Goal: Task Accomplishment & Management: Manage account settings

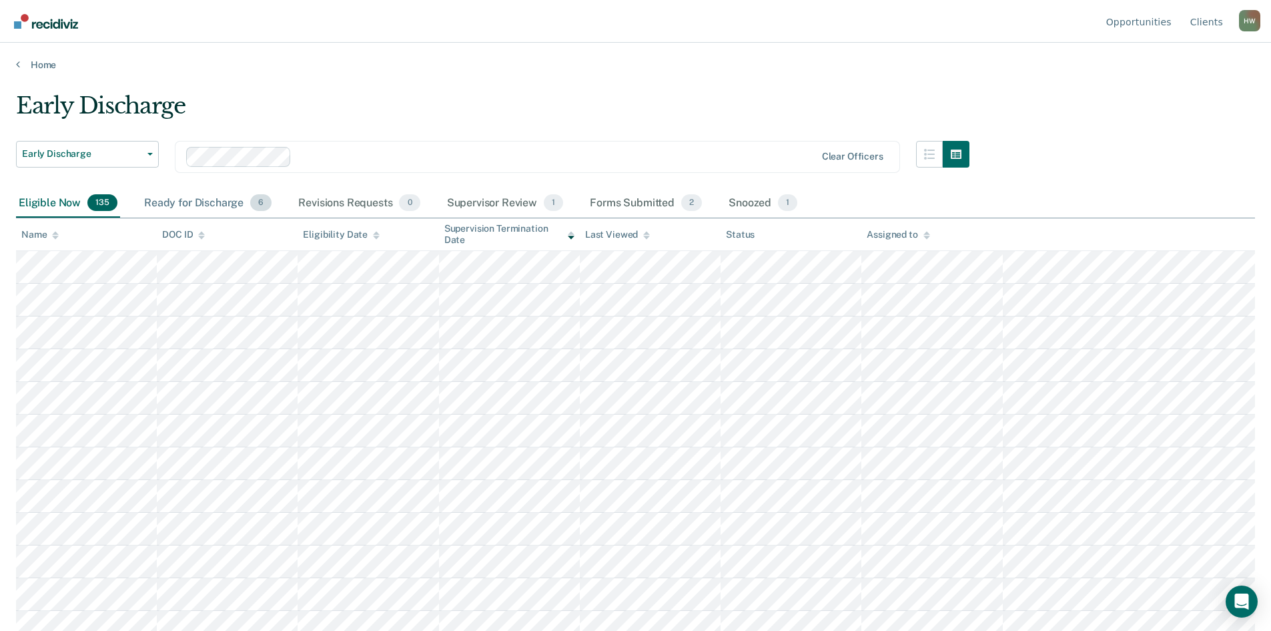
click at [204, 201] on div "Ready for Discharge 6" at bounding box center [207, 203] width 133 height 29
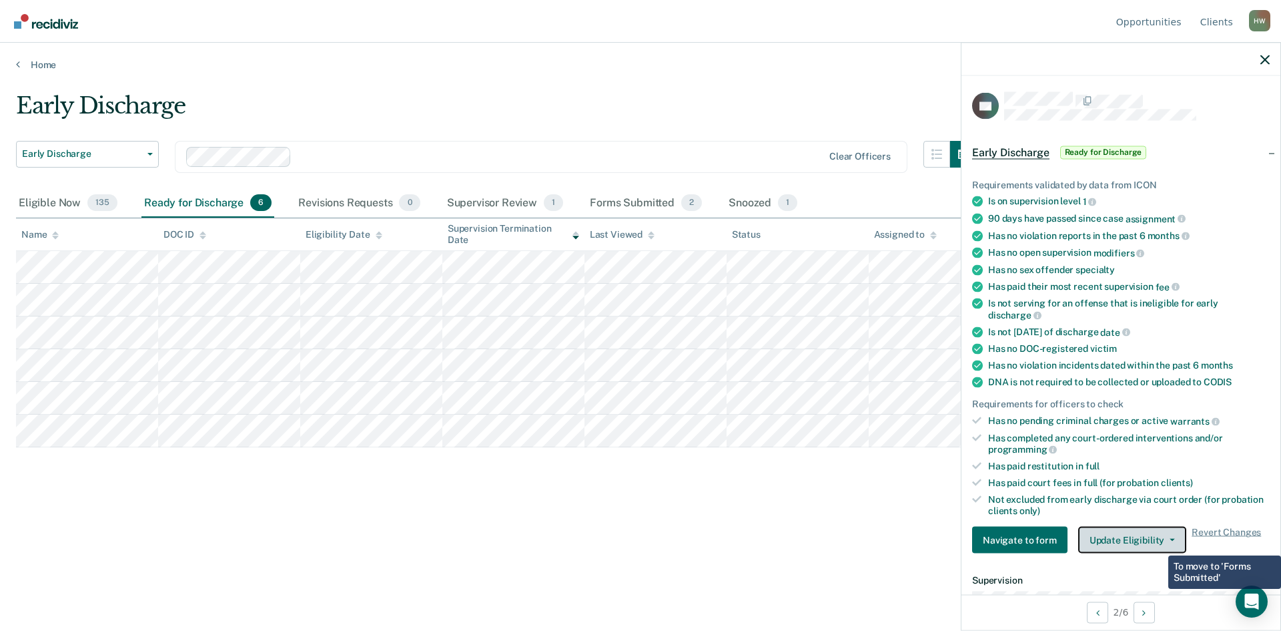
click at [1159, 543] on button "Update Eligibility" at bounding box center [1132, 540] width 108 height 27
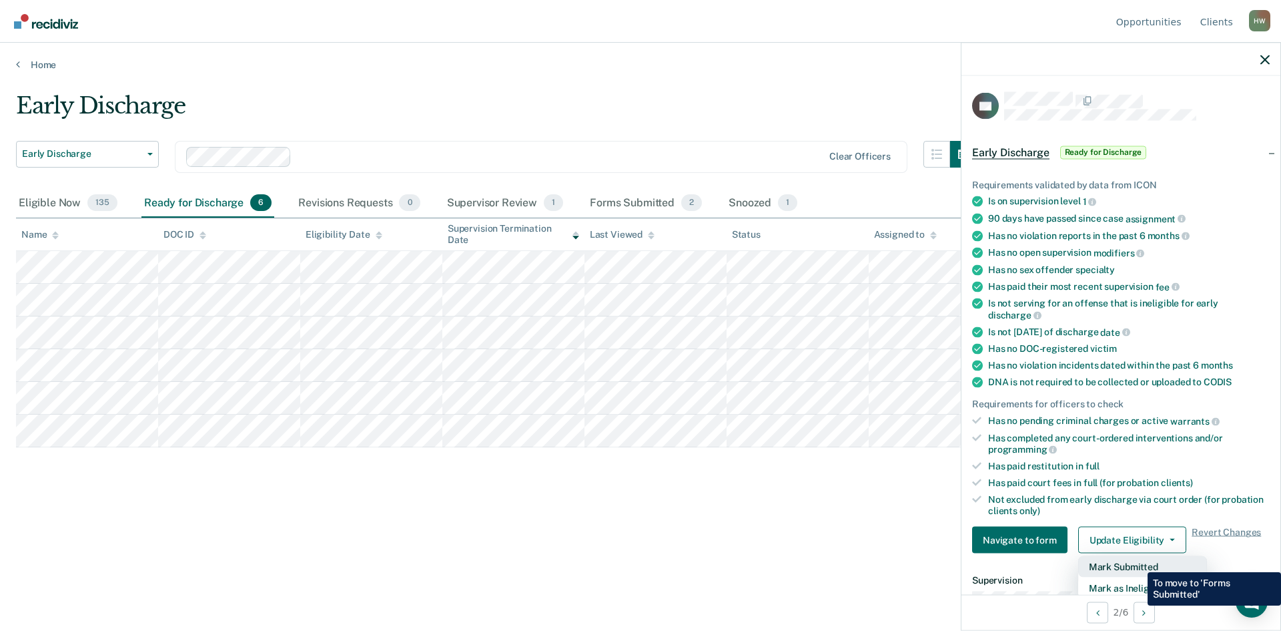
click at [1138, 562] on button "Mark Submitted" at bounding box center [1142, 566] width 129 height 21
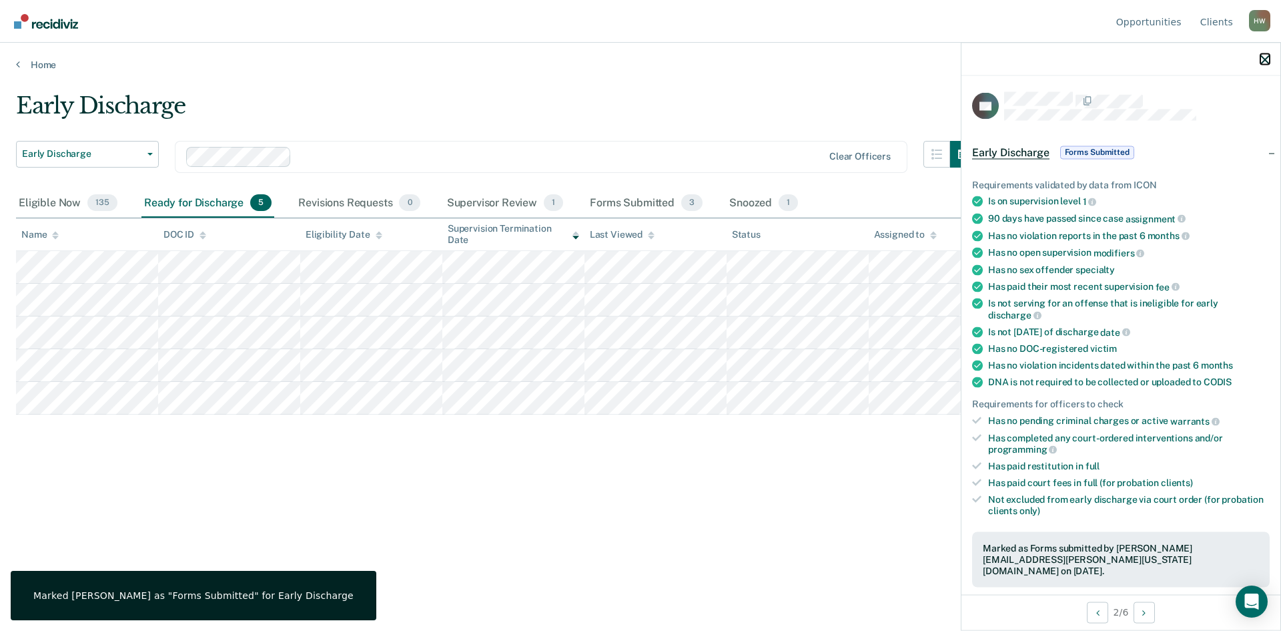
click at [1265, 59] on icon "button" at bounding box center [1265, 59] width 9 height 9
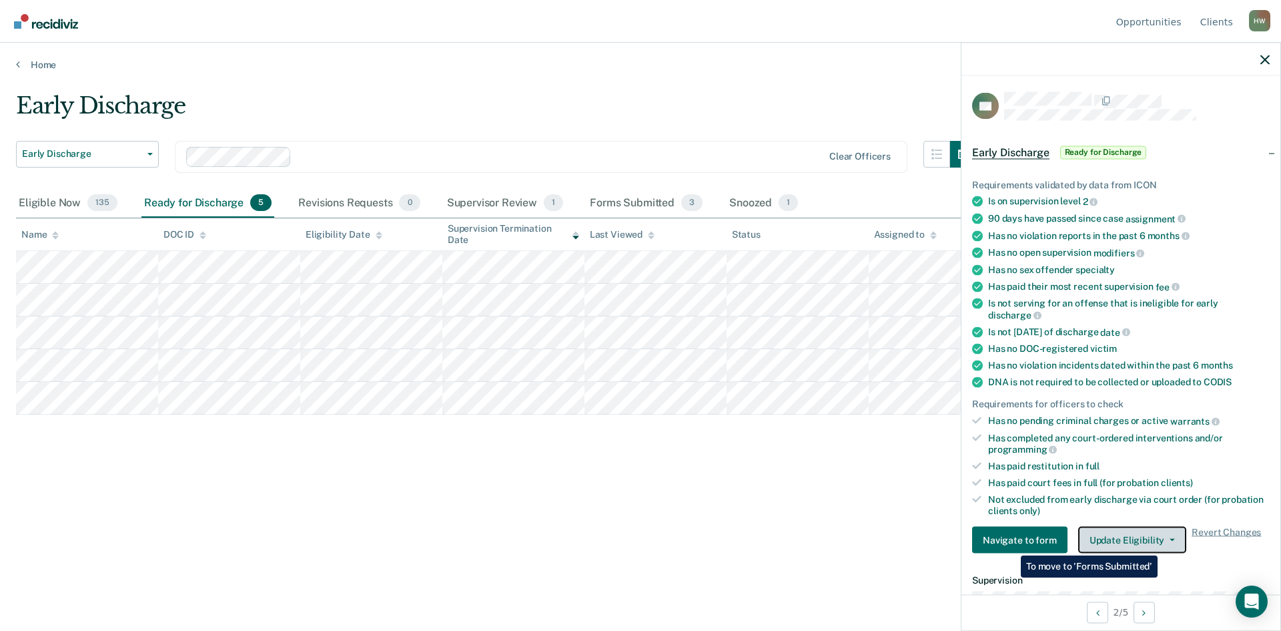
click at [1170, 539] on icon "button" at bounding box center [1172, 540] width 5 height 3
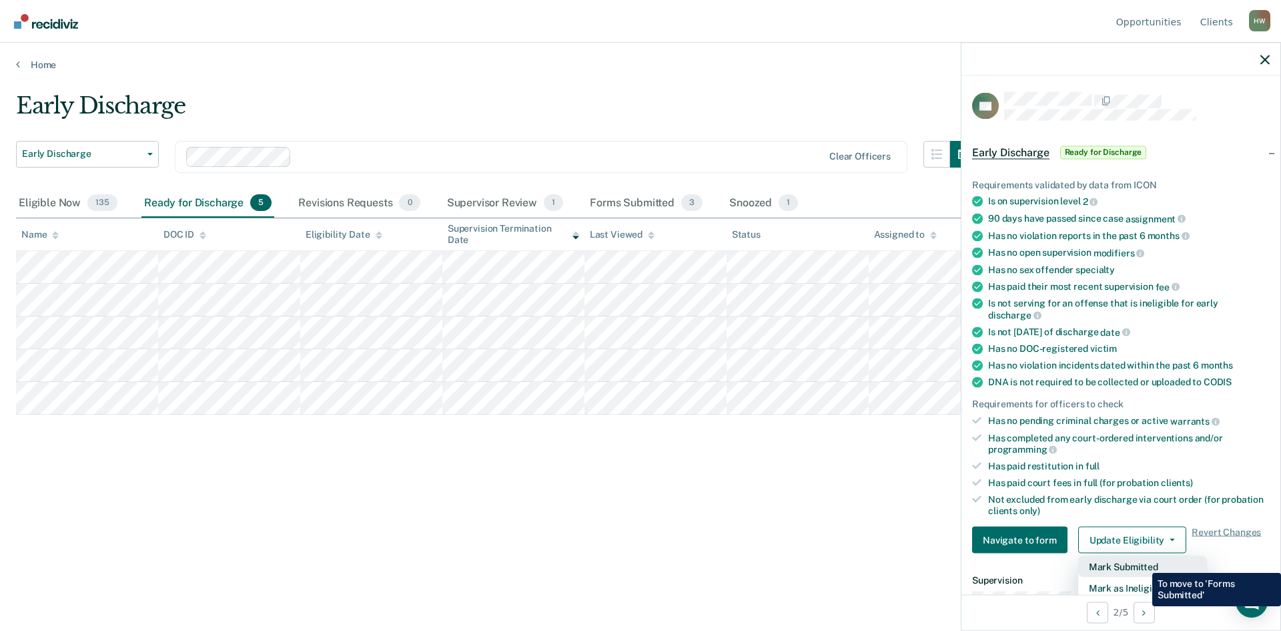
click at [1141, 562] on button "Mark Submitted" at bounding box center [1142, 566] width 129 height 21
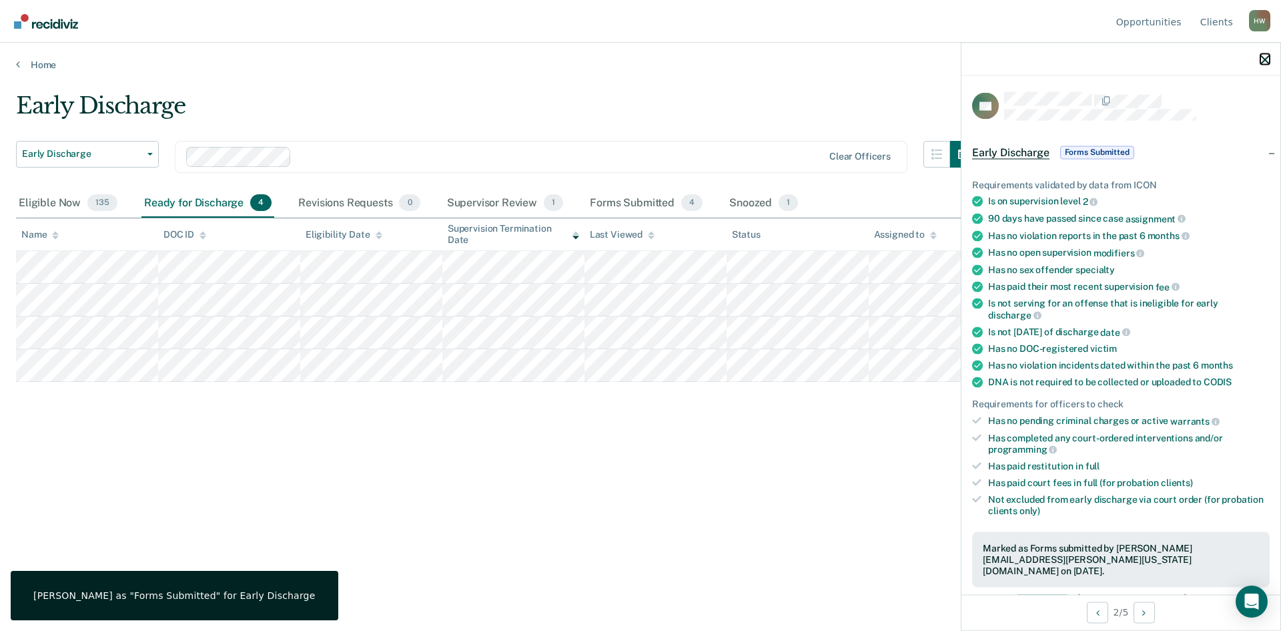
click at [1266, 59] on icon "button" at bounding box center [1265, 59] width 9 height 9
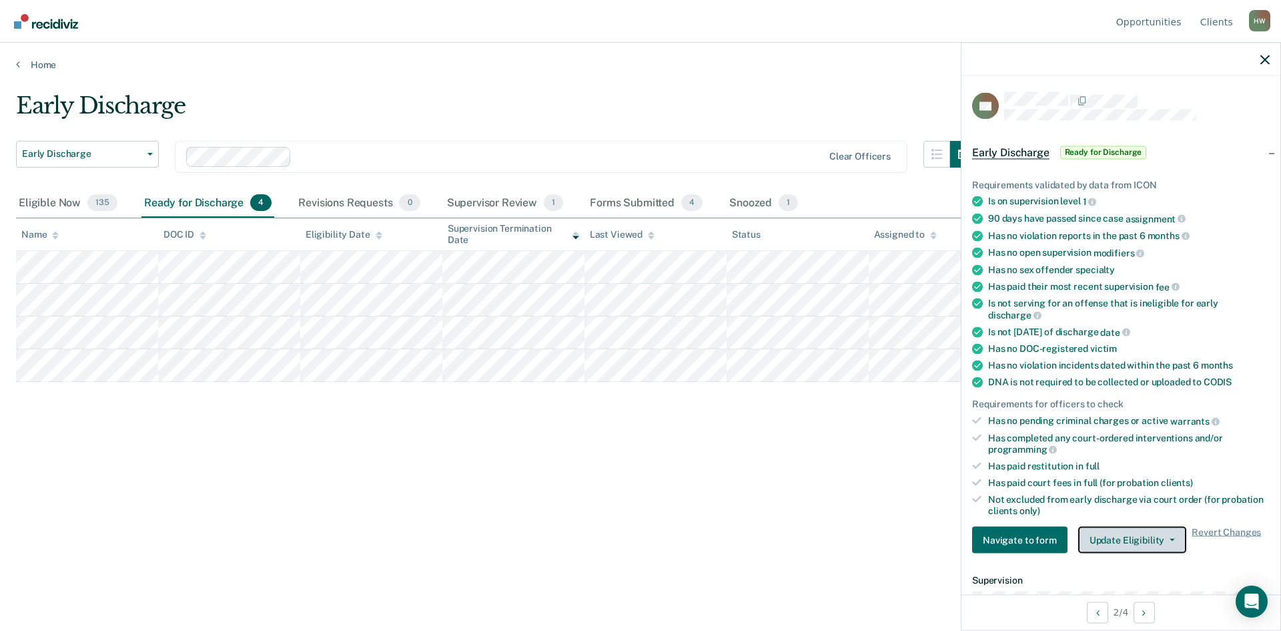
click at [1157, 536] on button "Update Eligibility" at bounding box center [1132, 540] width 108 height 27
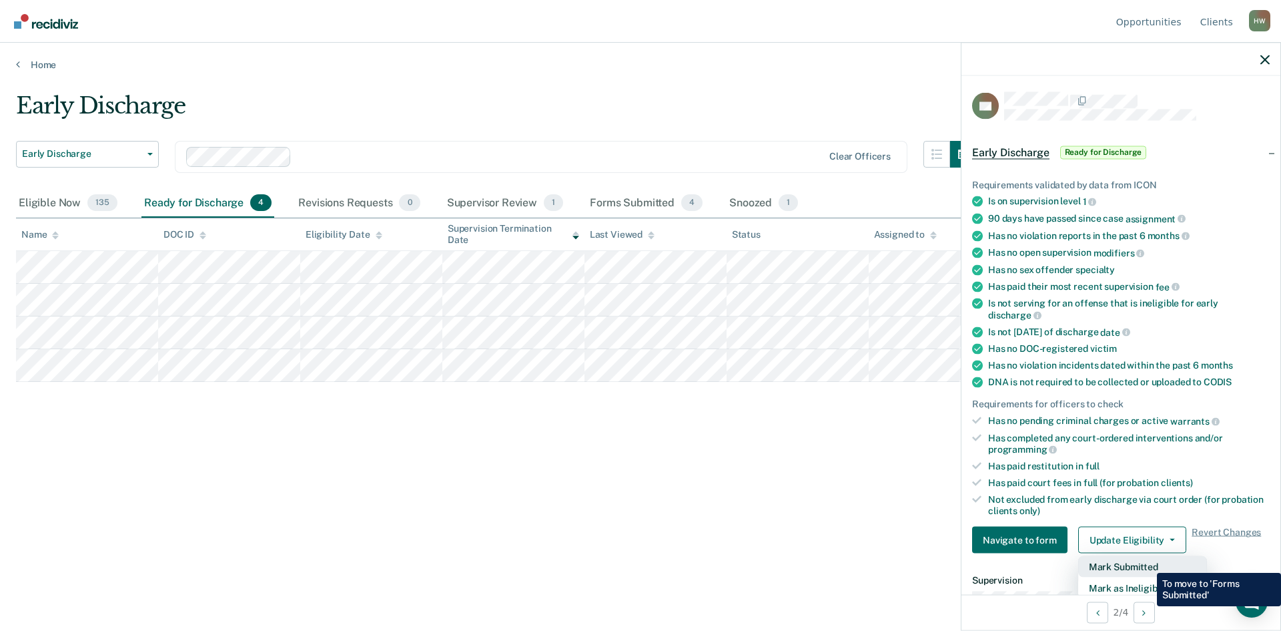
click at [1147, 563] on button "Mark Submitted" at bounding box center [1142, 566] width 129 height 21
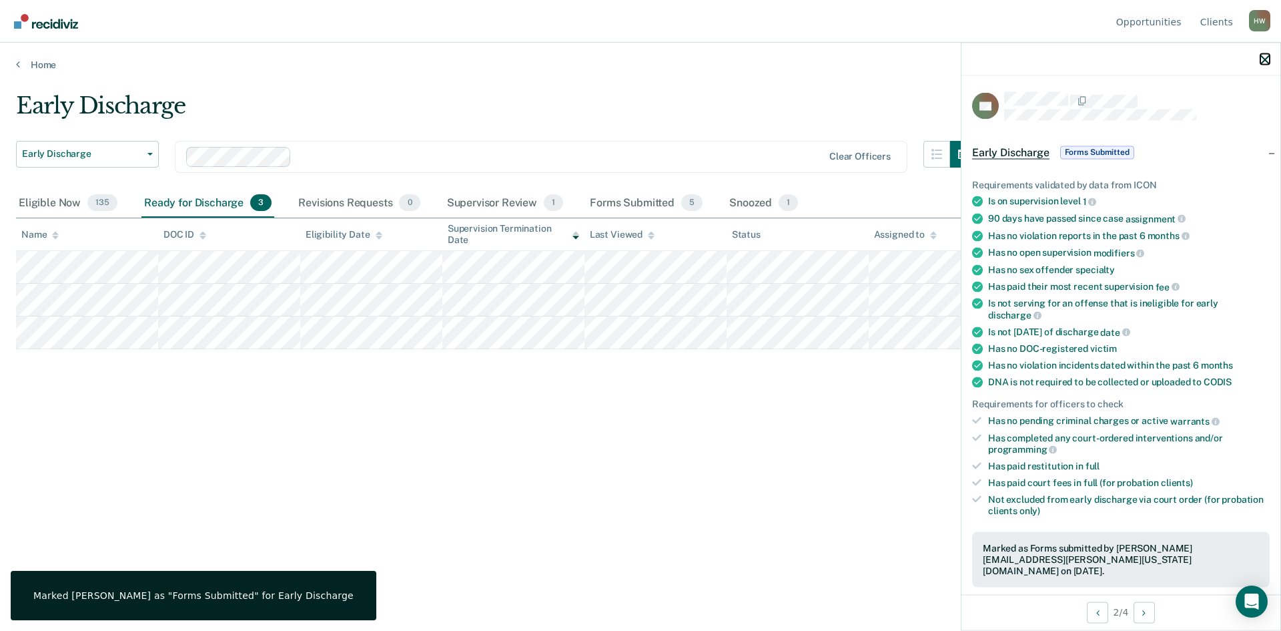
click at [1261, 61] on icon "button" at bounding box center [1265, 59] width 9 height 9
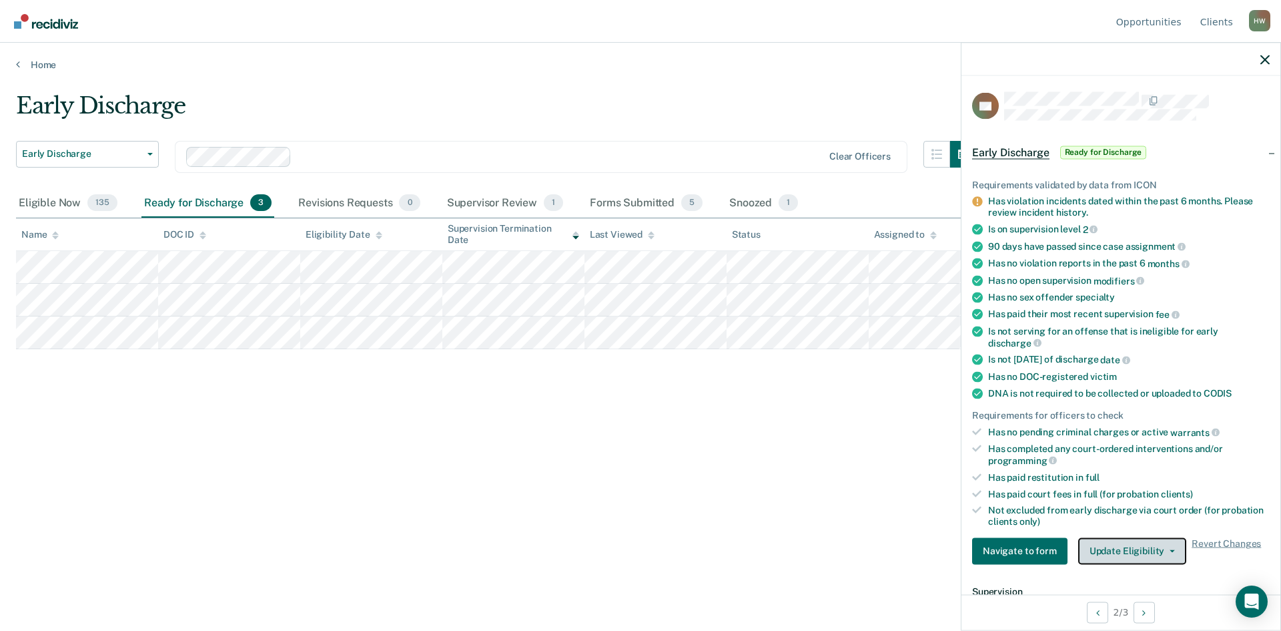
click at [1157, 552] on button "Update Eligibility" at bounding box center [1132, 550] width 108 height 27
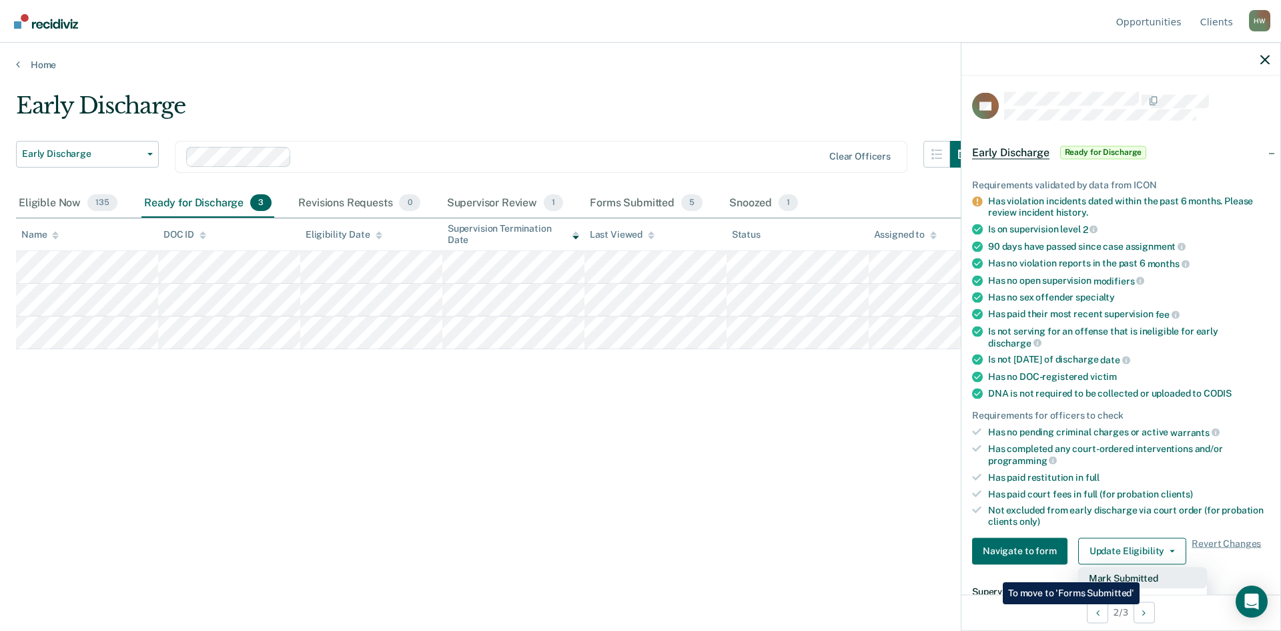
click at [1143, 572] on button "Mark Submitted" at bounding box center [1142, 577] width 129 height 21
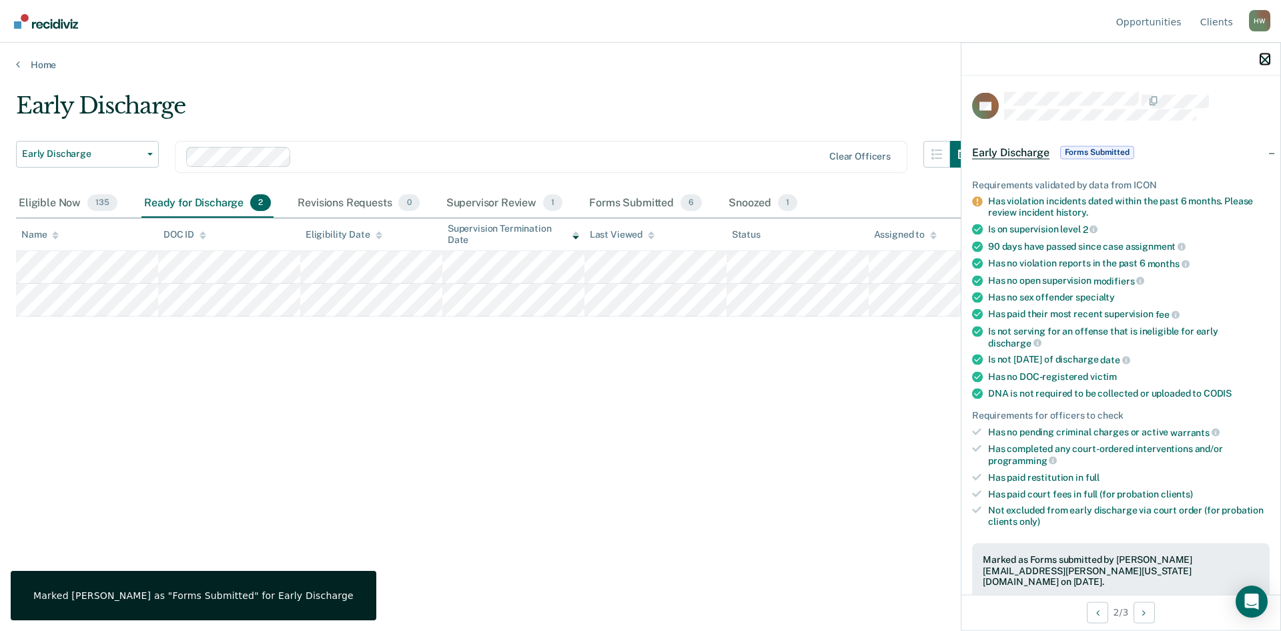
click at [1263, 62] on icon "button" at bounding box center [1265, 59] width 9 height 9
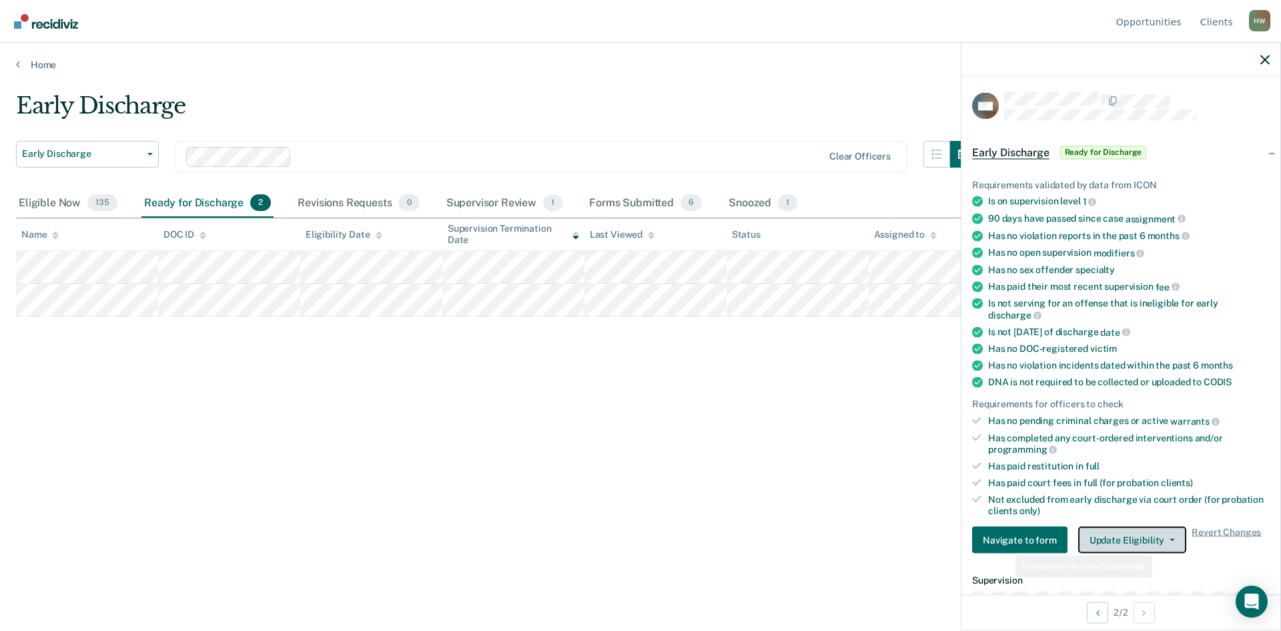
click at [1153, 539] on button "Update Eligibility" at bounding box center [1132, 540] width 108 height 27
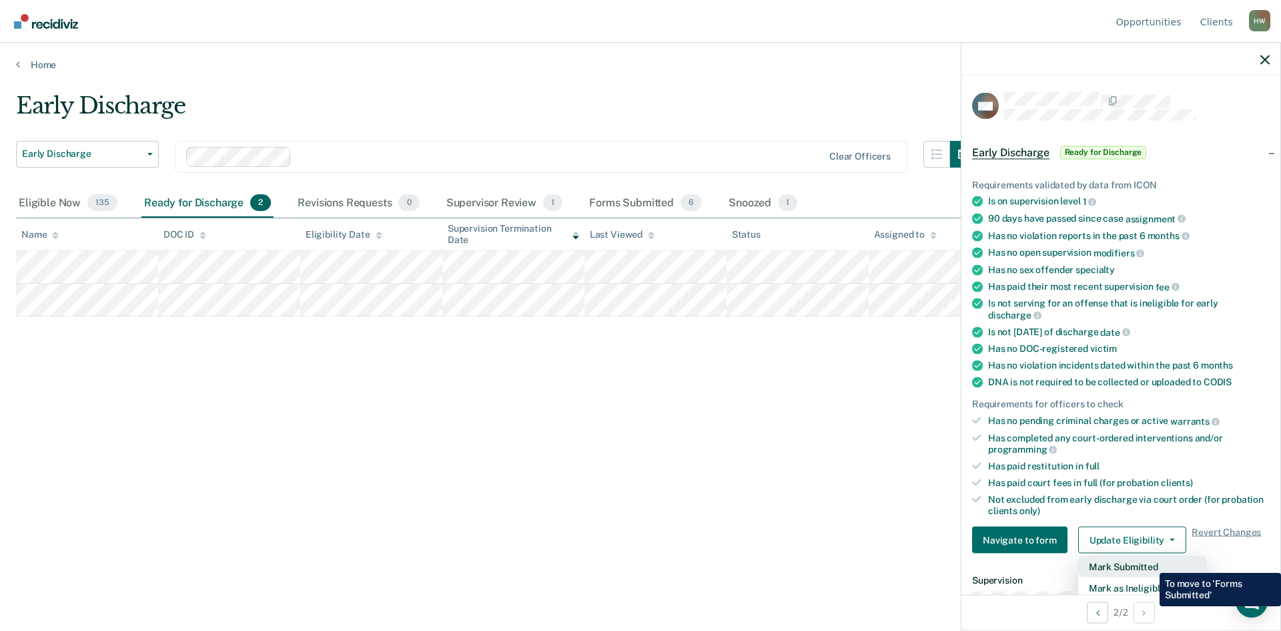
click at [1150, 563] on button "Mark Submitted" at bounding box center [1142, 566] width 129 height 21
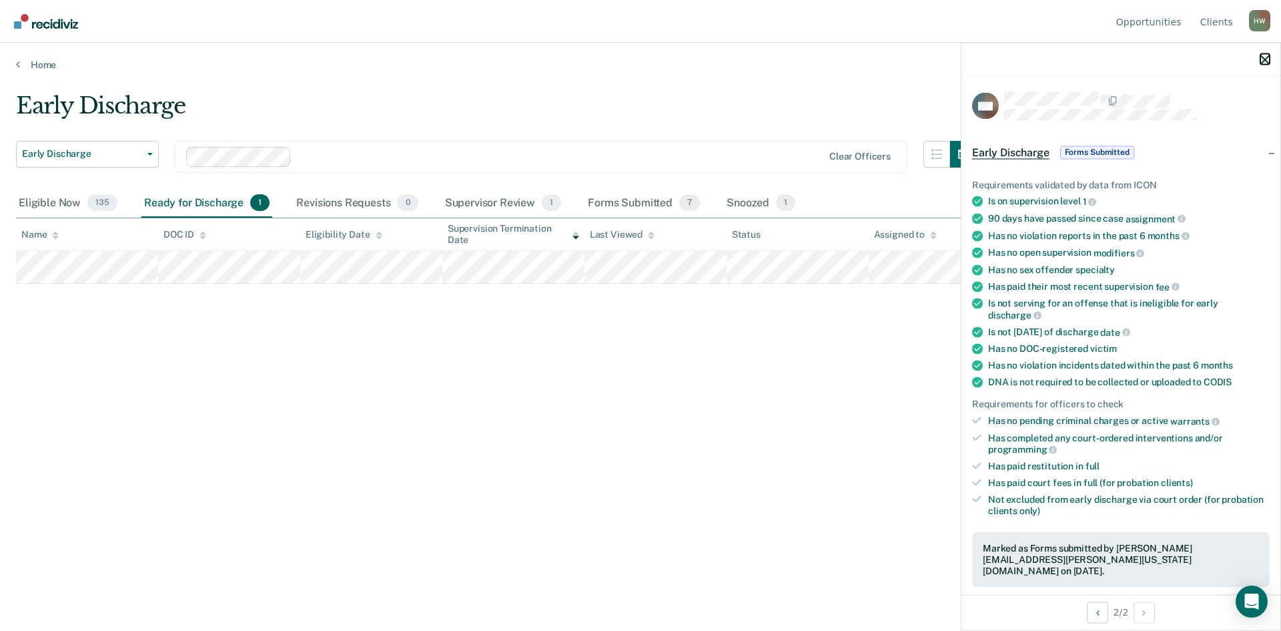
click at [1267, 61] on icon "button" at bounding box center [1265, 59] width 9 height 9
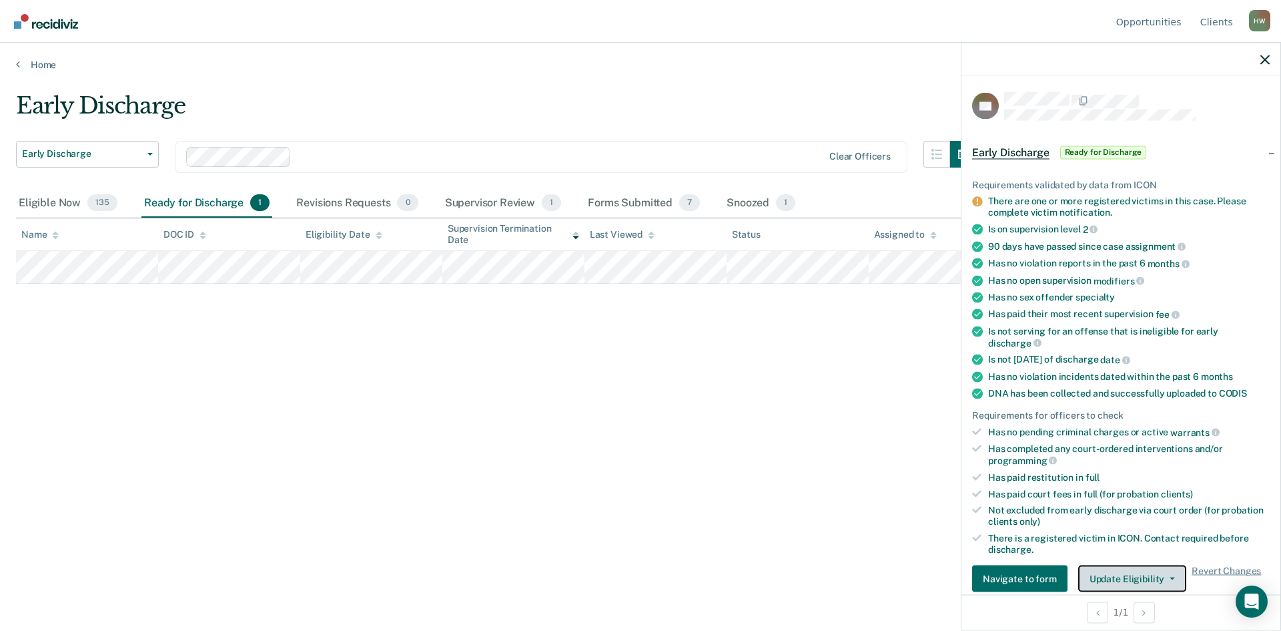
click at [1158, 576] on button "Update Eligibility" at bounding box center [1132, 578] width 108 height 27
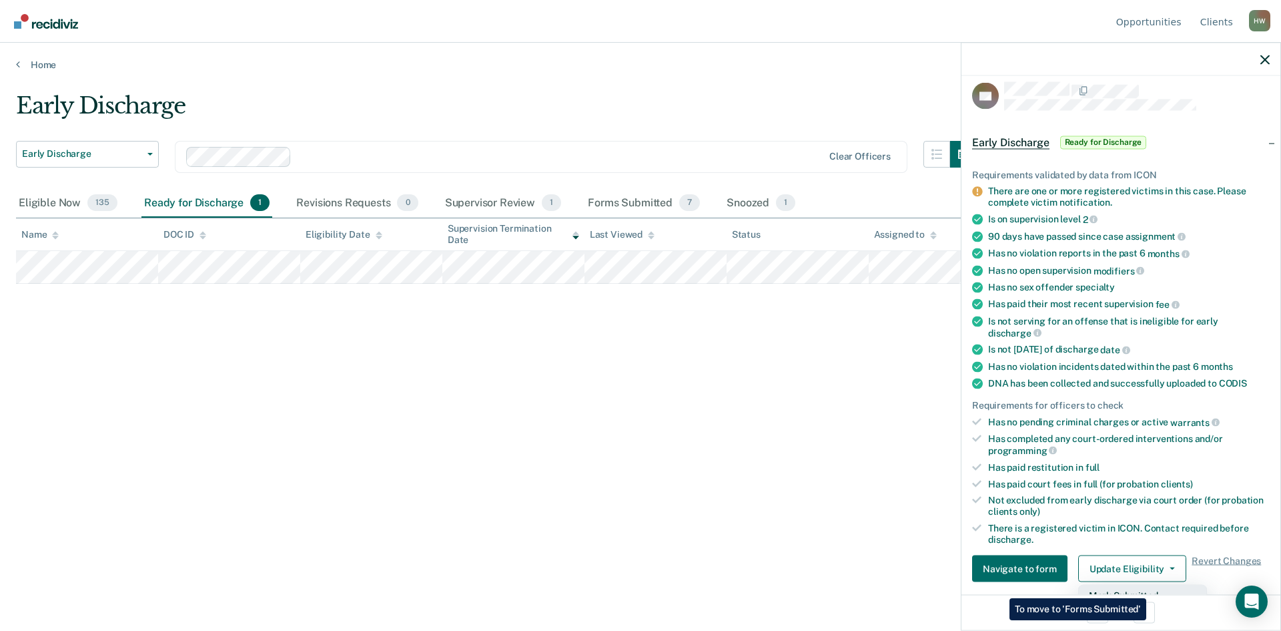
click at [1150, 588] on button "Mark Submitted" at bounding box center [1142, 595] width 129 height 21
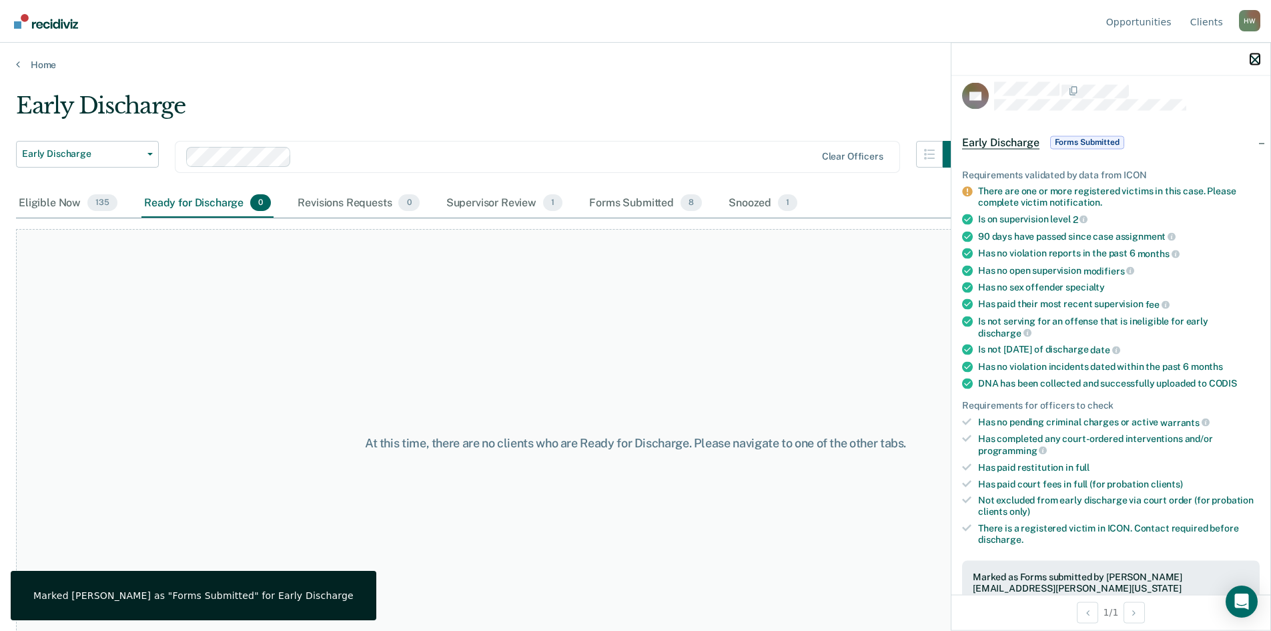
click at [1251, 59] on icon "button" at bounding box center [1255, 59] width 9 height 9
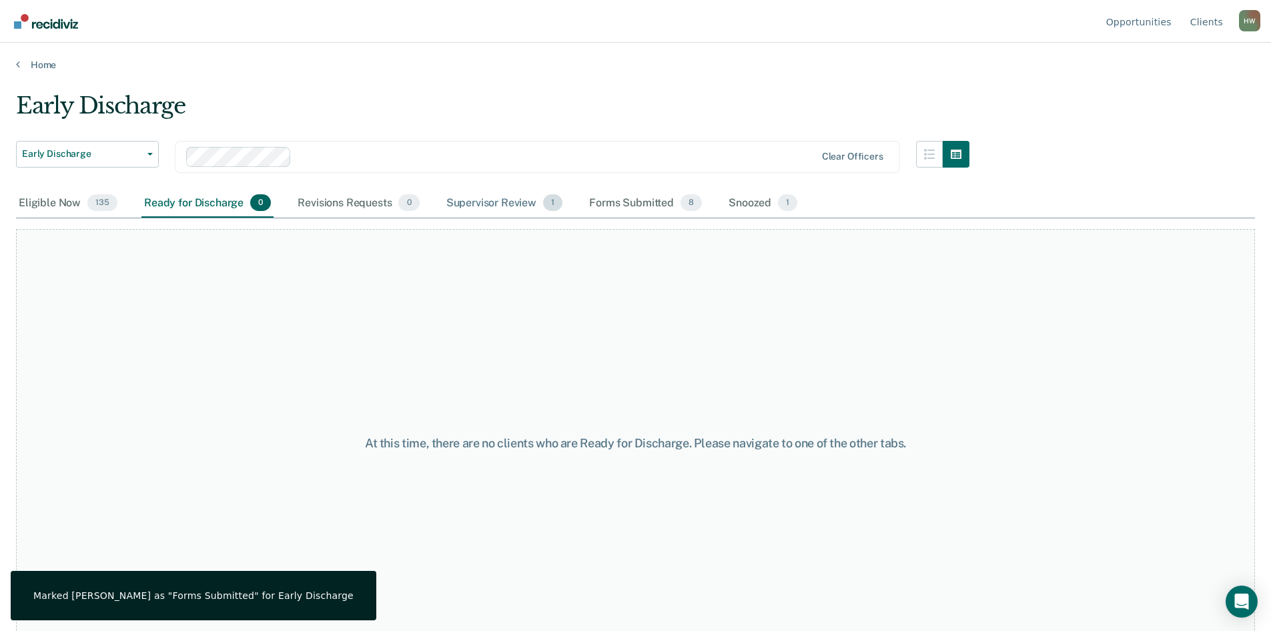
click at [497, 205] on div "Supervisor Review 1" at bounding box center [505, 203] width 122 height 29
